Goal: Information Seeking & Learning: Learn about a topic

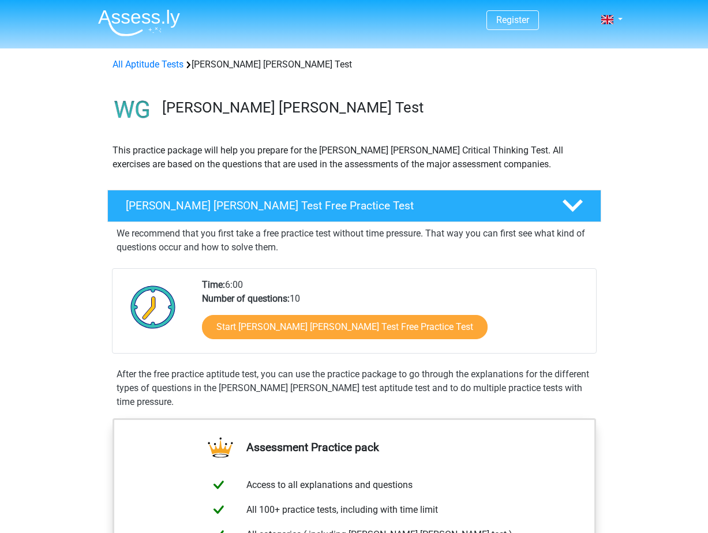
click at [212, 66] on div "All Aptitude Tests Watson Glaser Test" at bounding box center [354, 65] width 493 height 14
click at [576, 209] on icon at bounding box center [572, 206] width 20 height 20
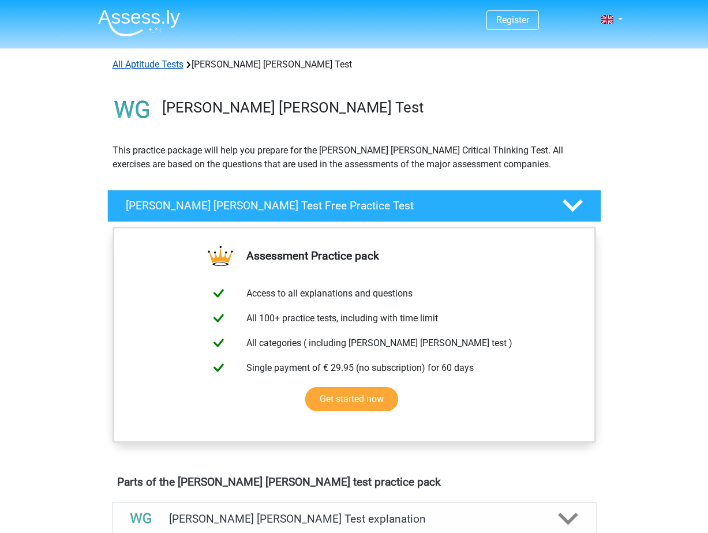
click at [160, 62] on link "All Aptitude Tests" at bounding box center [147, 64] width 71 height 11
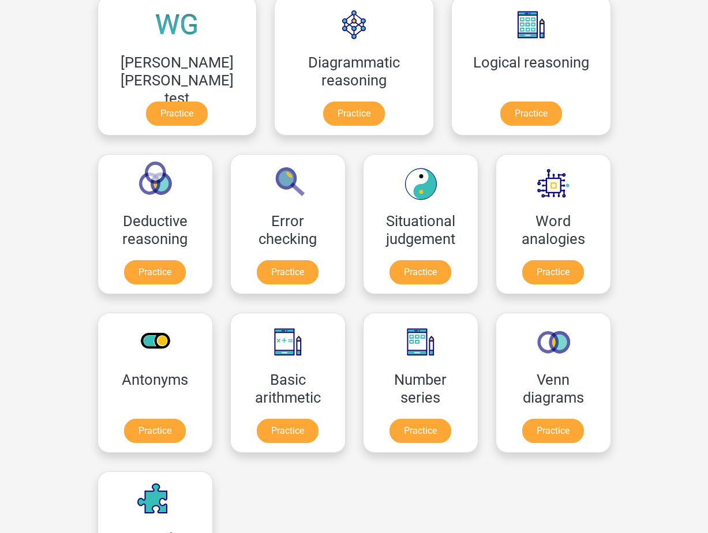
scroll to position [356, 0]
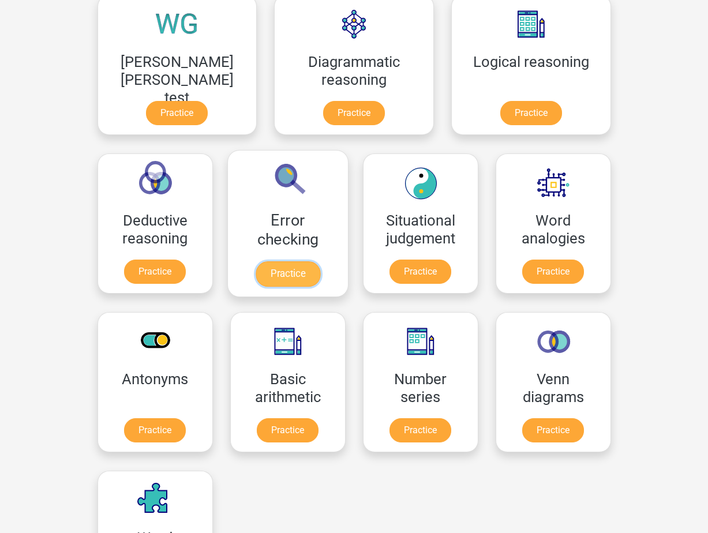
click at [320, 261] on link "Practice" at bounding box center [287, 273] width 65 height 25
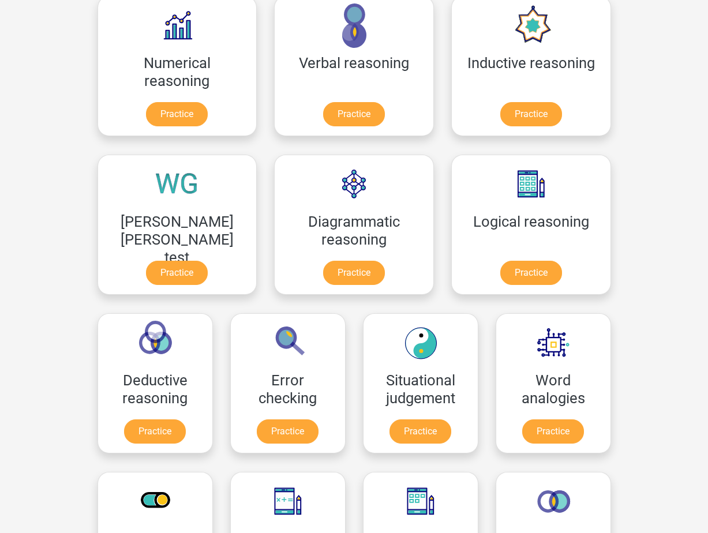
scroll to position [0, 0]
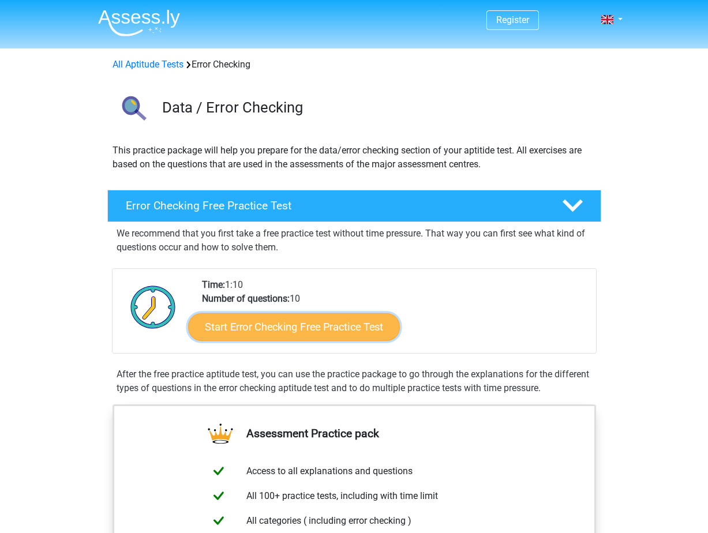
click at [309, 320] on link "Start Error Checking Free Practice Test" at bounding box center [294, 327] width 212 height 28
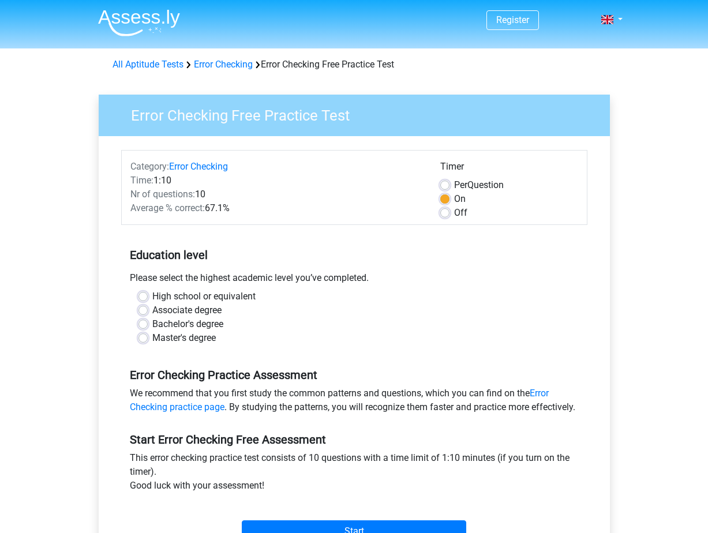
click at [151, 300] on div "High school or equivalent" at bounding box center [353, 297] width 431 height 14
click at [148, 295] on div "High school or equivalent" at bounding box center [353, 297] width 431 height 14
click at [152, 295] on label "High school or equivalent" at bounding box center [203, 297] width 103 height 14
click at [143, 295] on input "High school or equivalent" at bounding box center [142, 296] width 9 height 12
radio input "true"
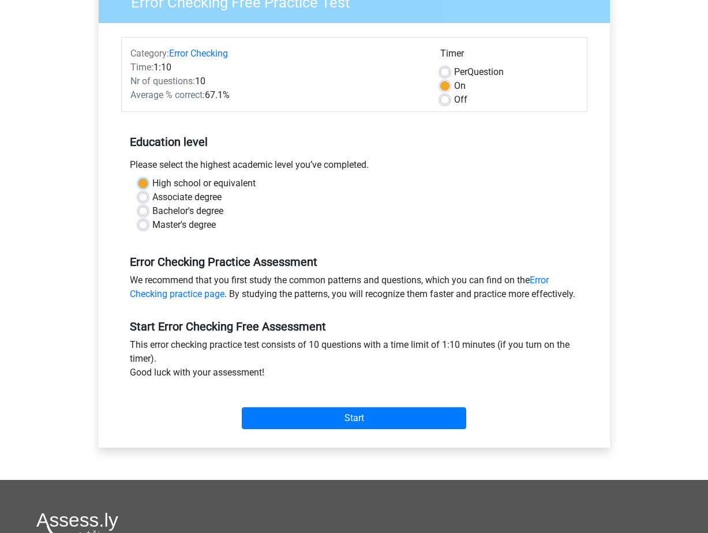
scroll to position [378, 0]
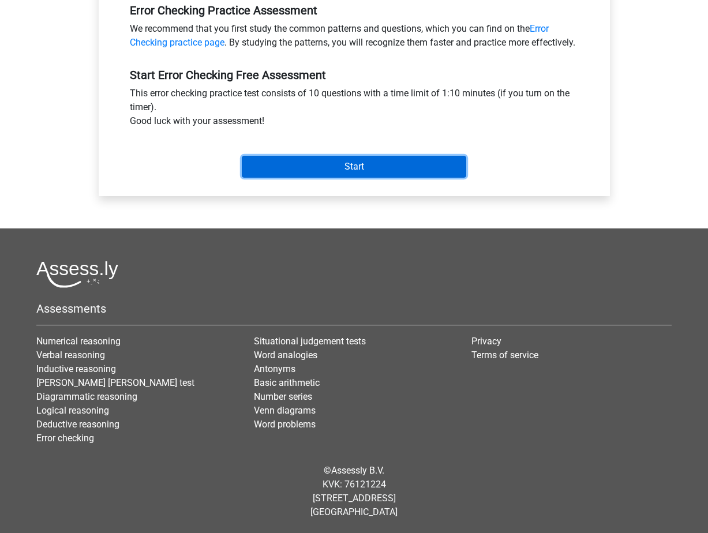
click at [405, 161] on input "Start" at bounding box center [354, 167] width 224 height 22
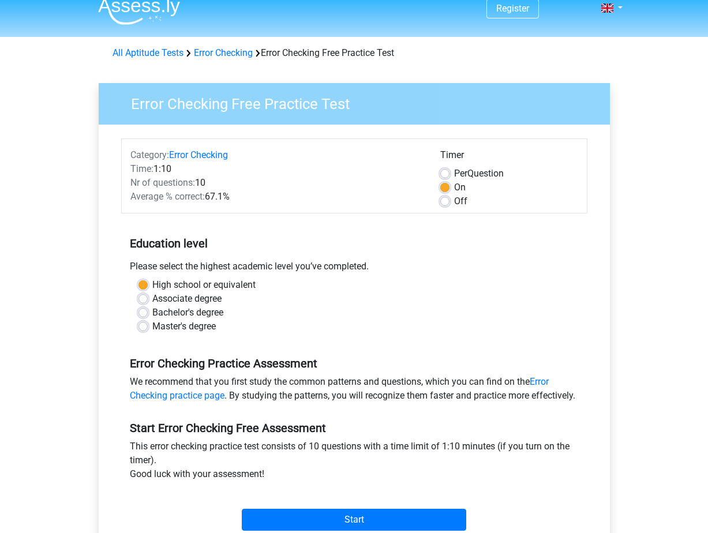
scroll to position [0, 0]
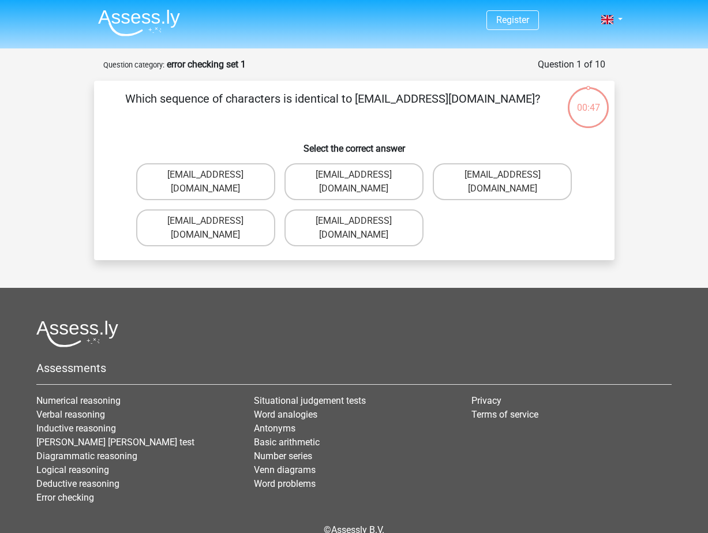
click at [356, 221] on input "Evie_Meade@joinmail.com.uk" at bounding box center [357, 224] width 7 height 7
radio input "true"
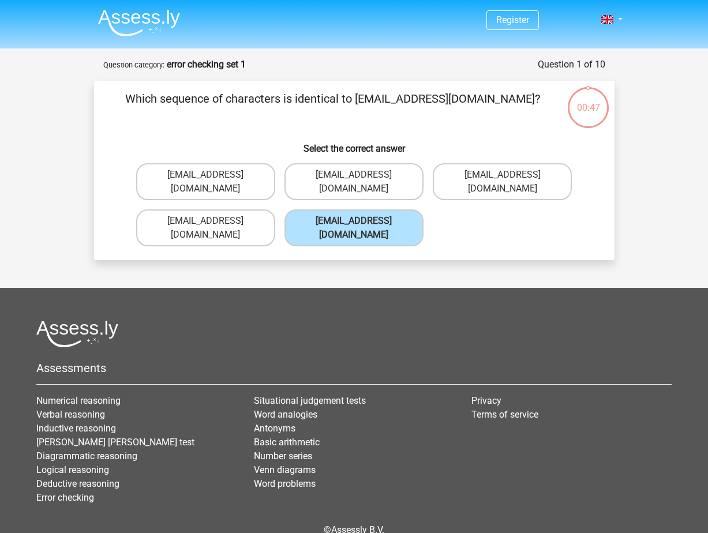
scroll to position [32, 0]
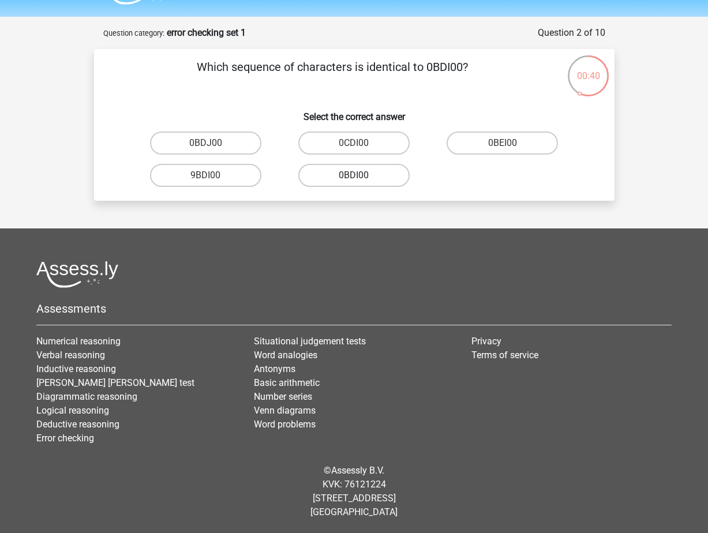
click at [362, 166] on label "0BDI00" at bounding box center [353, 175] width 111 height 23
click at [361, 175] on input "0BDI00" at bounding box center [357, 178] width 7 height 7
radio input "true"
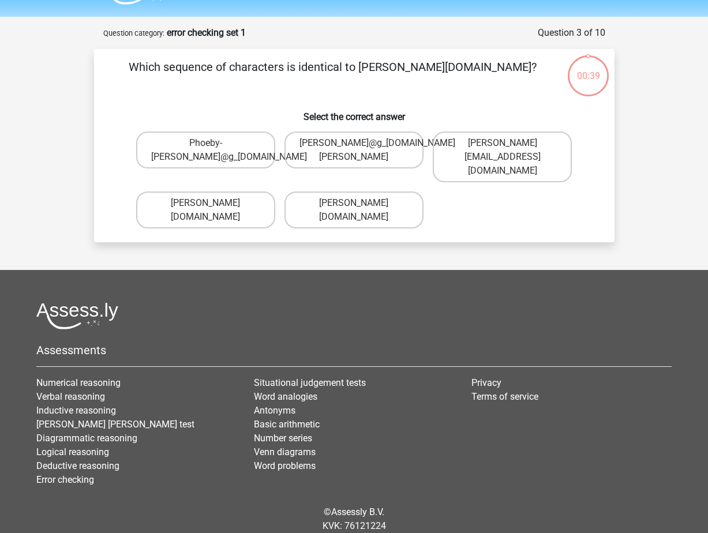
scroll to position [58, 0]
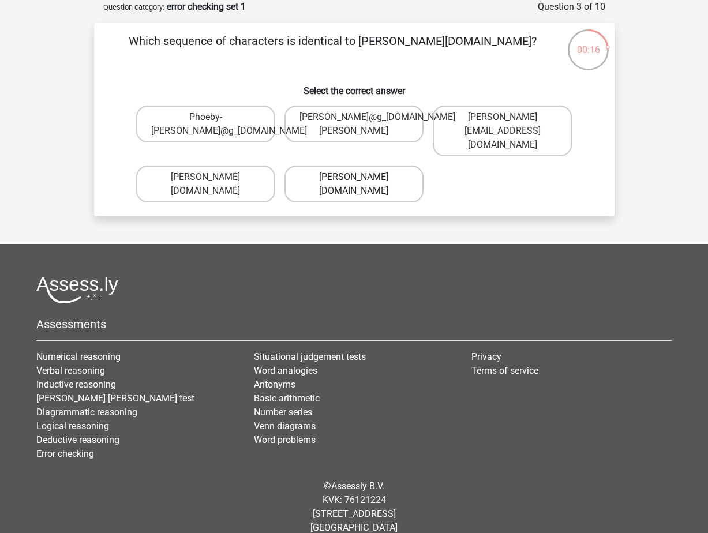
click at [407, 175] on label "Phoebe-Paterson@g_mail.gr" at bounding box center [353, 184] width 139 height 37
click at [361, 177] on input "Phoebe-Paterson@g_mail.gr" at bounding box center [357, 180] width 7 height 7
radio input "true"
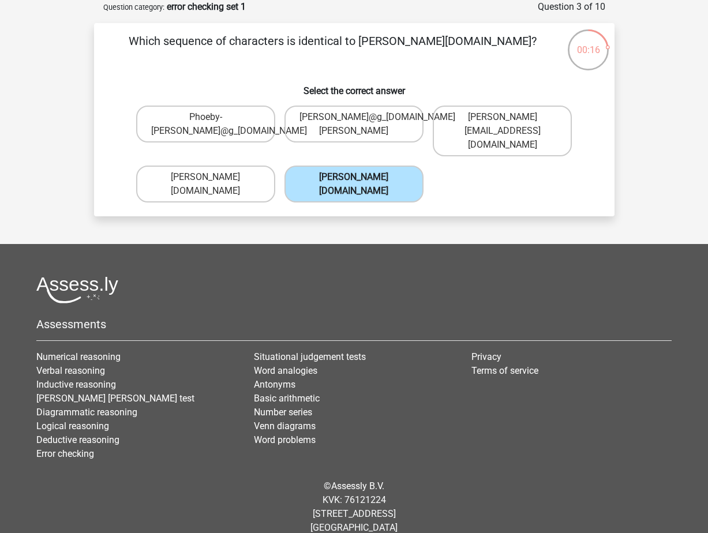
scroll to position [32, 0]
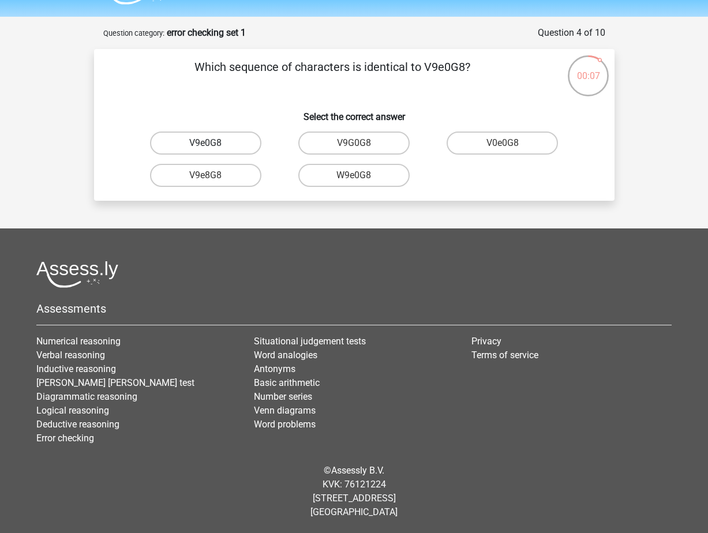
click at [241, 148] on label "V9e0G8" at bounding box center [205, 143] width 111 height 23
click at [213, 148] on input "V9e0G8" at bounding box center [208, 146] width 7 height 7
radio input "true"
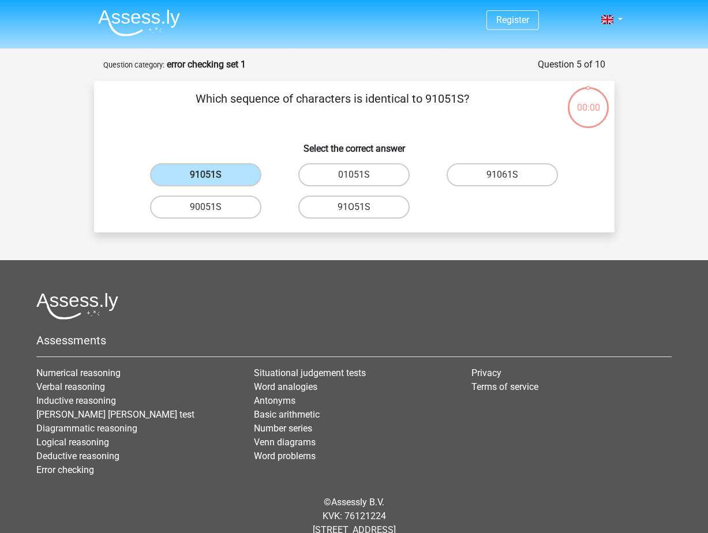
scroll to position [32, 0]
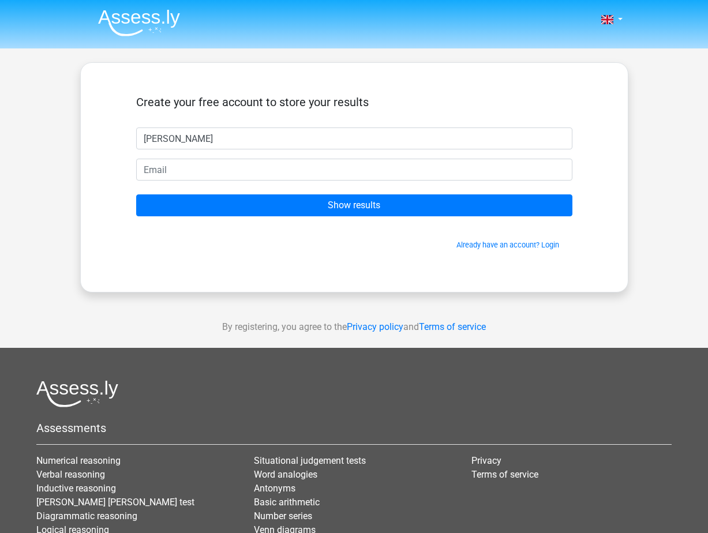
type input "[PERSON_NAME]"
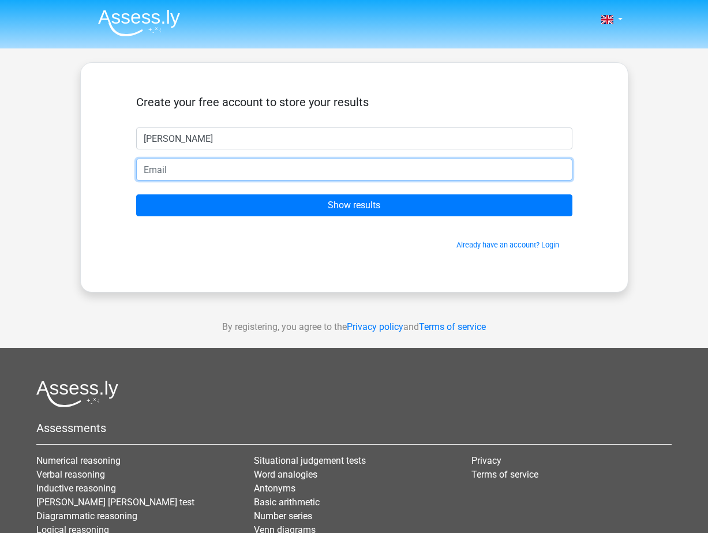
click at [345, 173] on input "email" at bounding box center [354, 170] width 436 height 22
type input "[EMAIL_ADDRESS][DOMAIN_NAME]"
click at [136, 194] on input "Show results" at bounding box center [354, 205] width 436 height 22
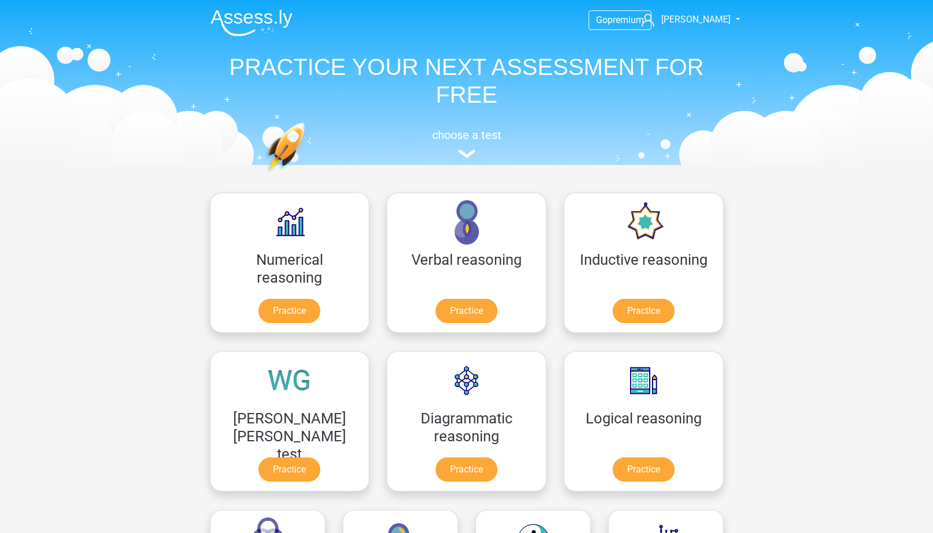
scroll to position [183, 0]
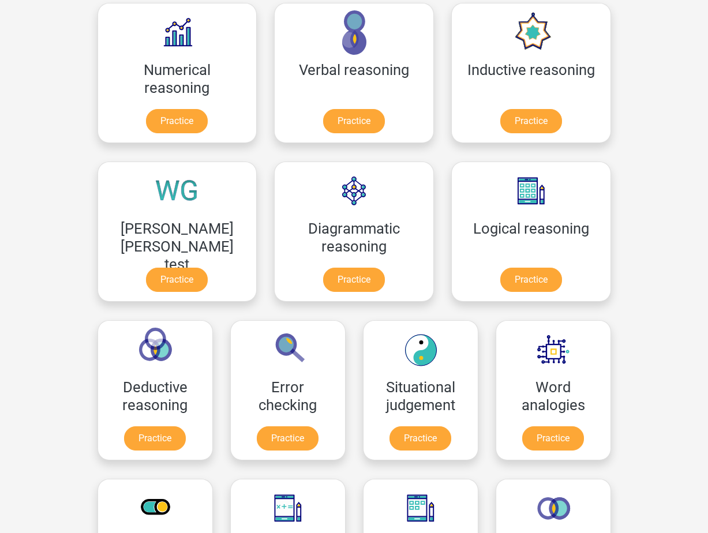
scroll to position [183, 0]
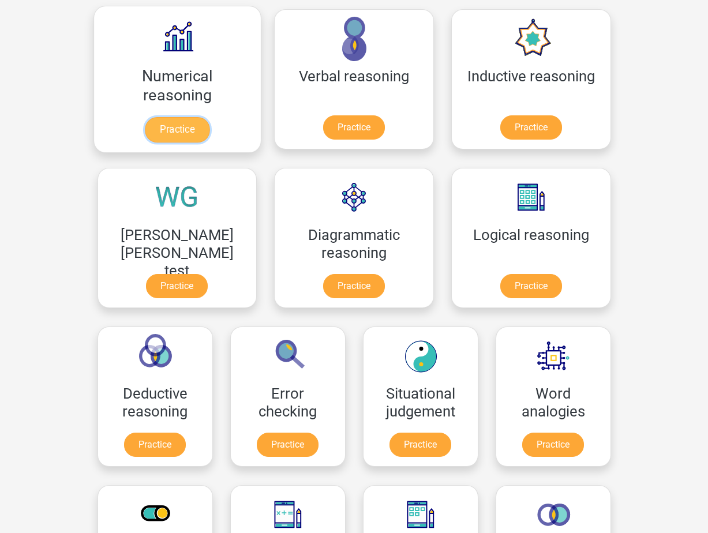
click at [146, 118] on link "Practice" at bounding box center [177, 129] width 65 height 25
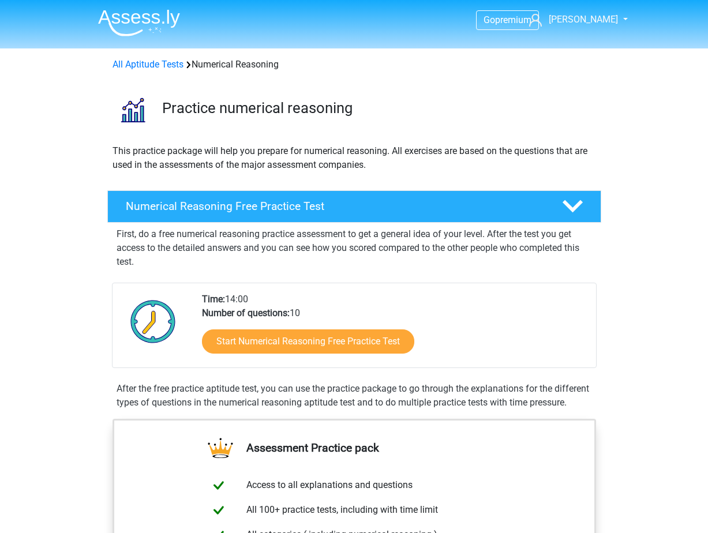
scroll to position [231, 0]
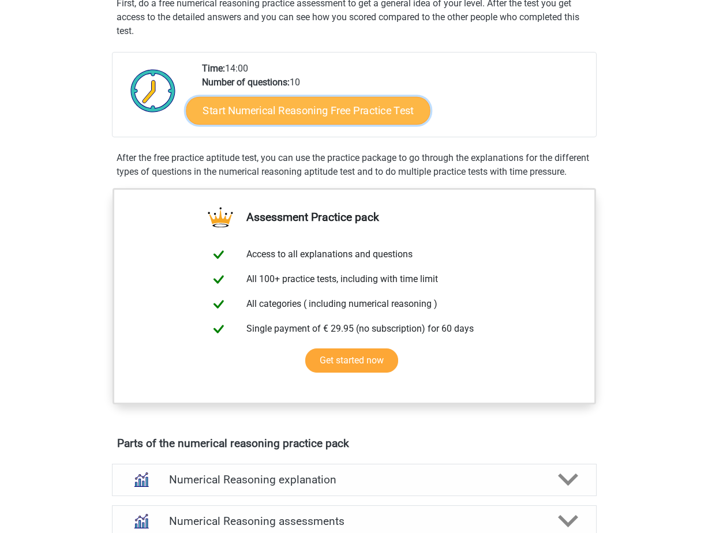
click at [371, 115] on link "Start Numerical Reasoning Free Practice Test" at bounding box center [308, 110] width 244 height 28
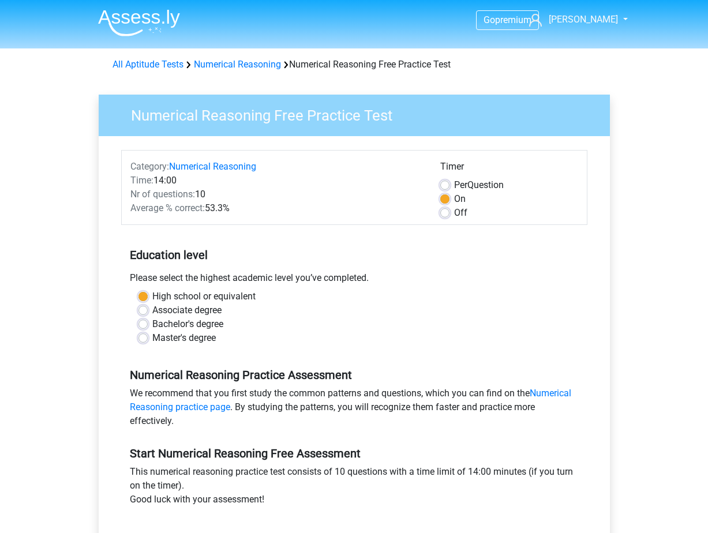
scroll to position [346, 0]
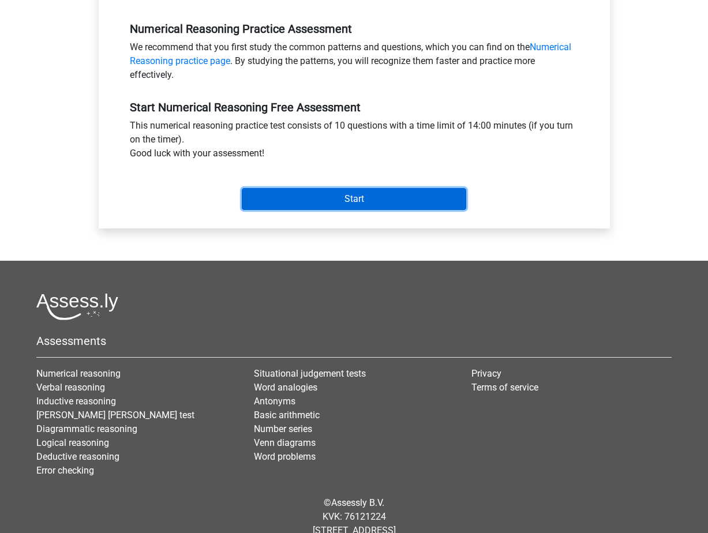
click at [393, 196] on input "Start" at bounding box center [354, 199] width 224 height 22
